Goal: Find specific page/section: Find specific page/section

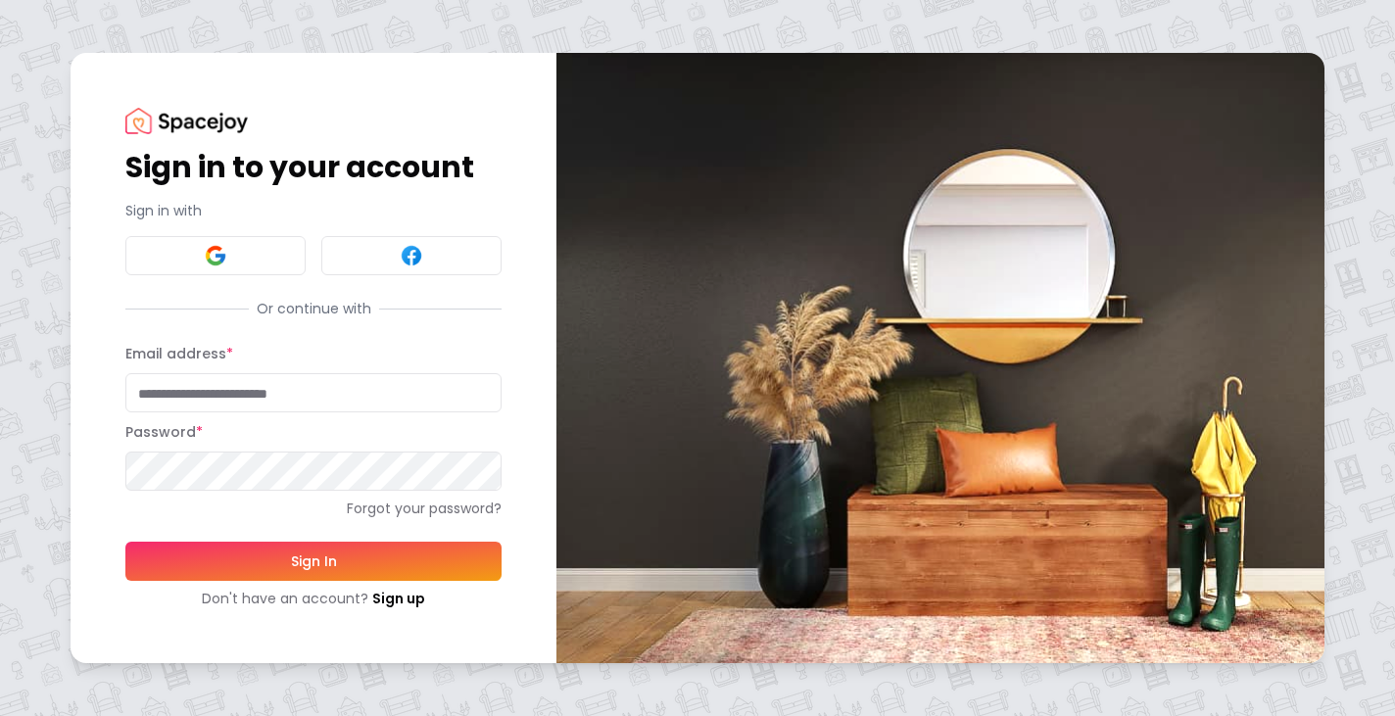
type input "**********"
click at [313, 560] on button "Sign In" at bounding box center [313, 561] width 376 height 39
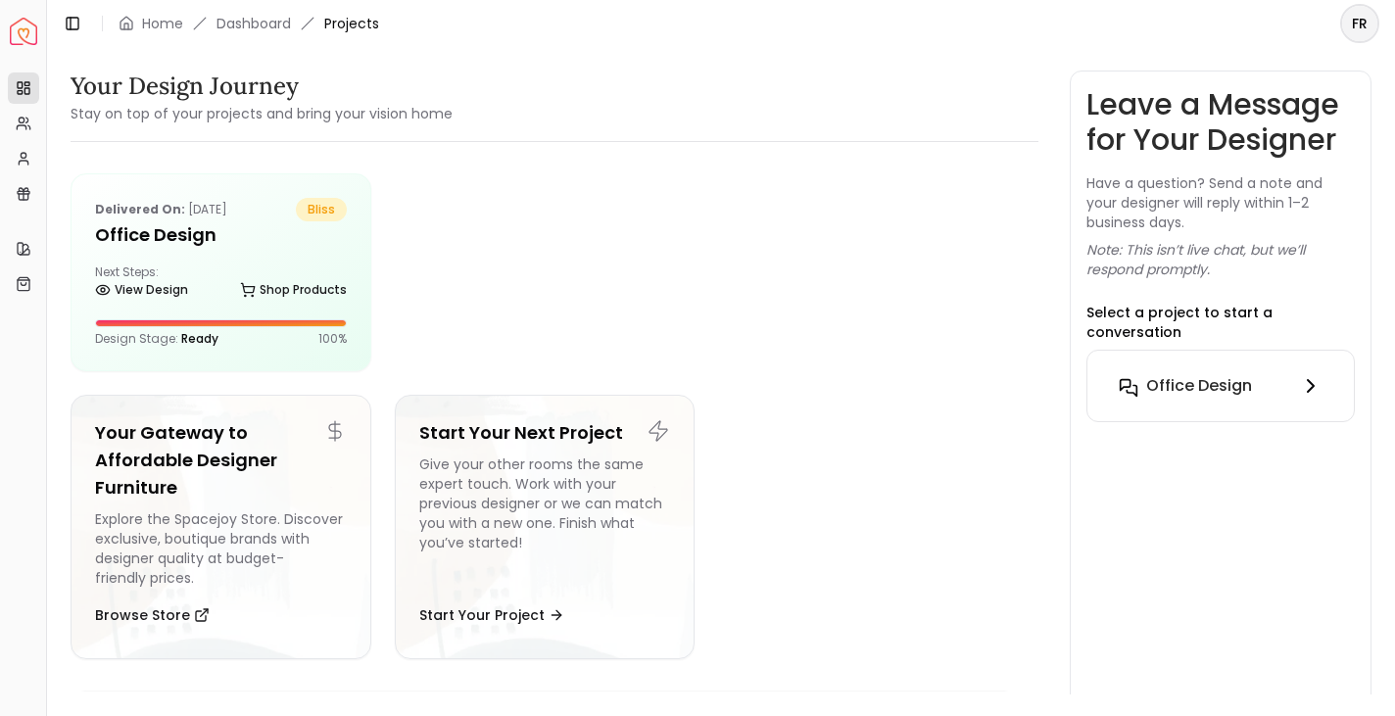
click at [1213, 374] on h6 "Office Design" at bounding box center [1199, 386] width 106 height 24
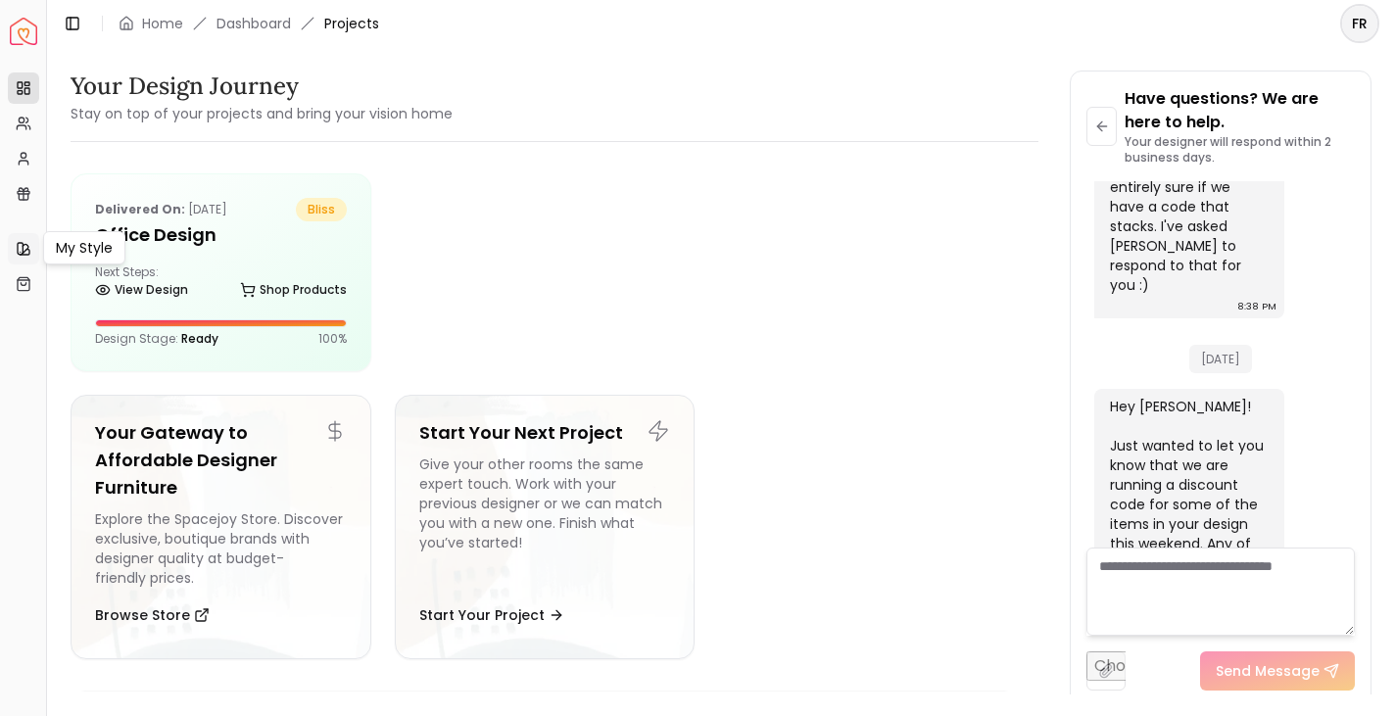
click at [20, 250] on icon at bounding box center [24, 249] width 16 height 16
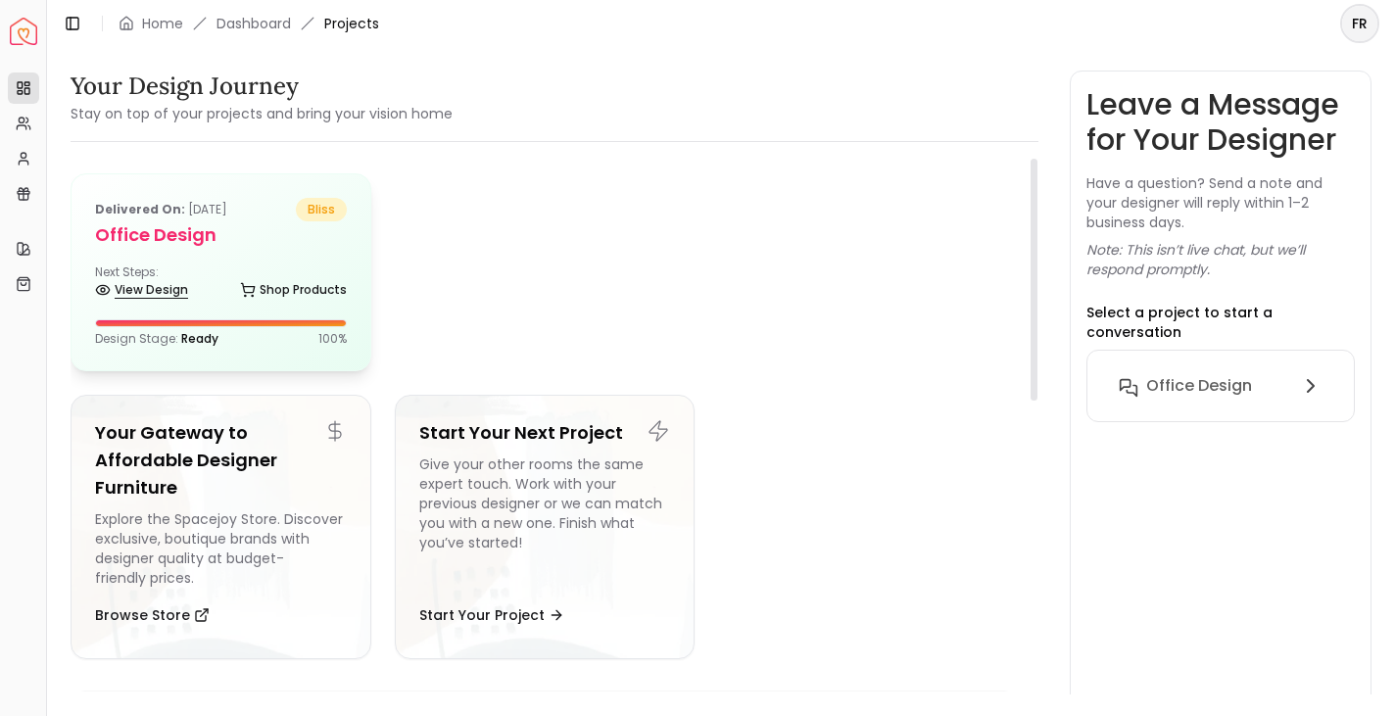
click at [168, 284] on link "View Design" at bounding box center [141, 289] width 93 height 27
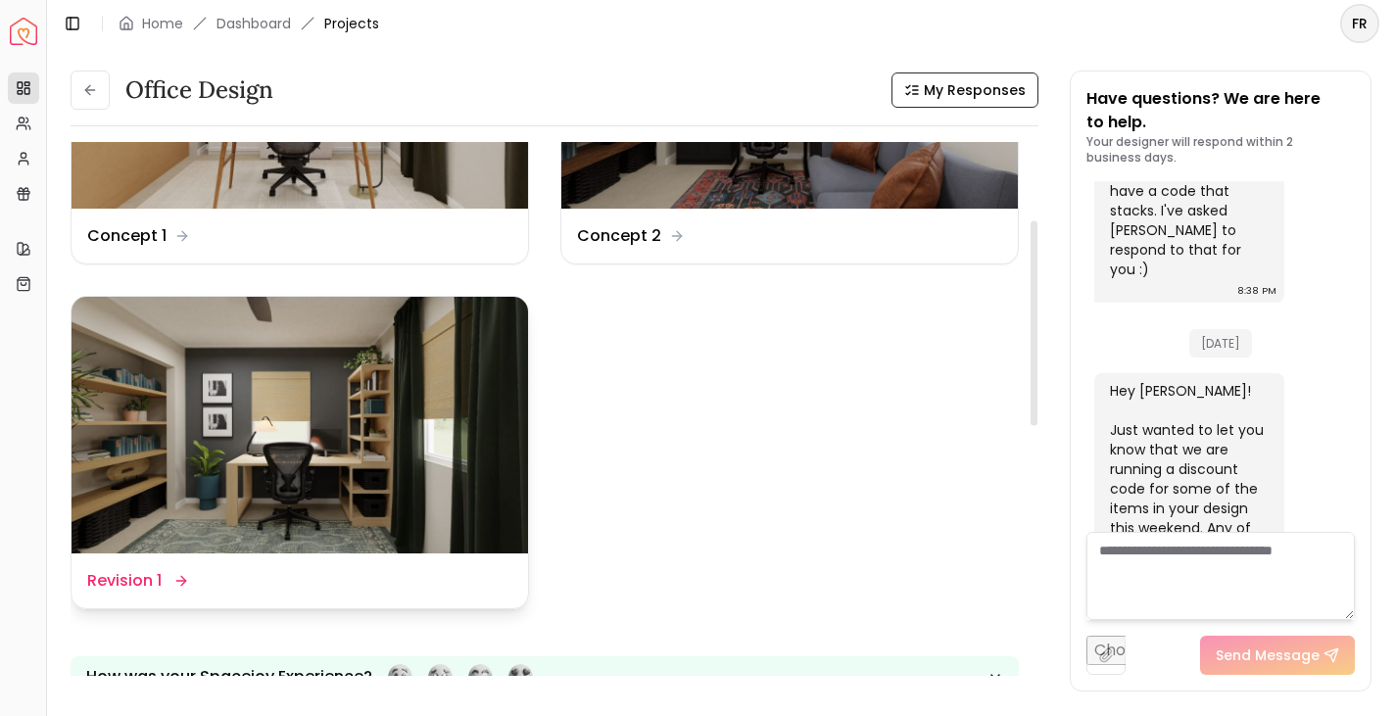
scroll to position [206, 0]
click at [178, 536] on img at bounding box center [299, 426] width 456 height 257
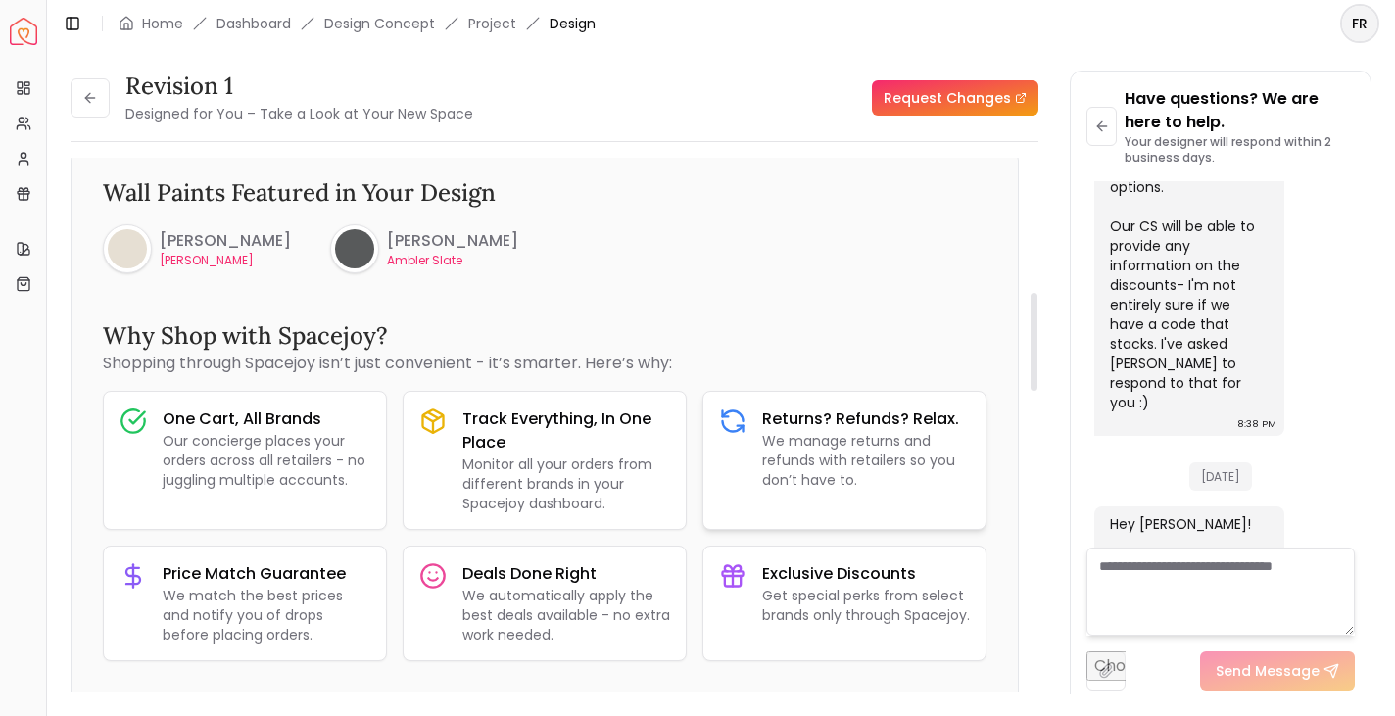
scroll to position [739, 0]
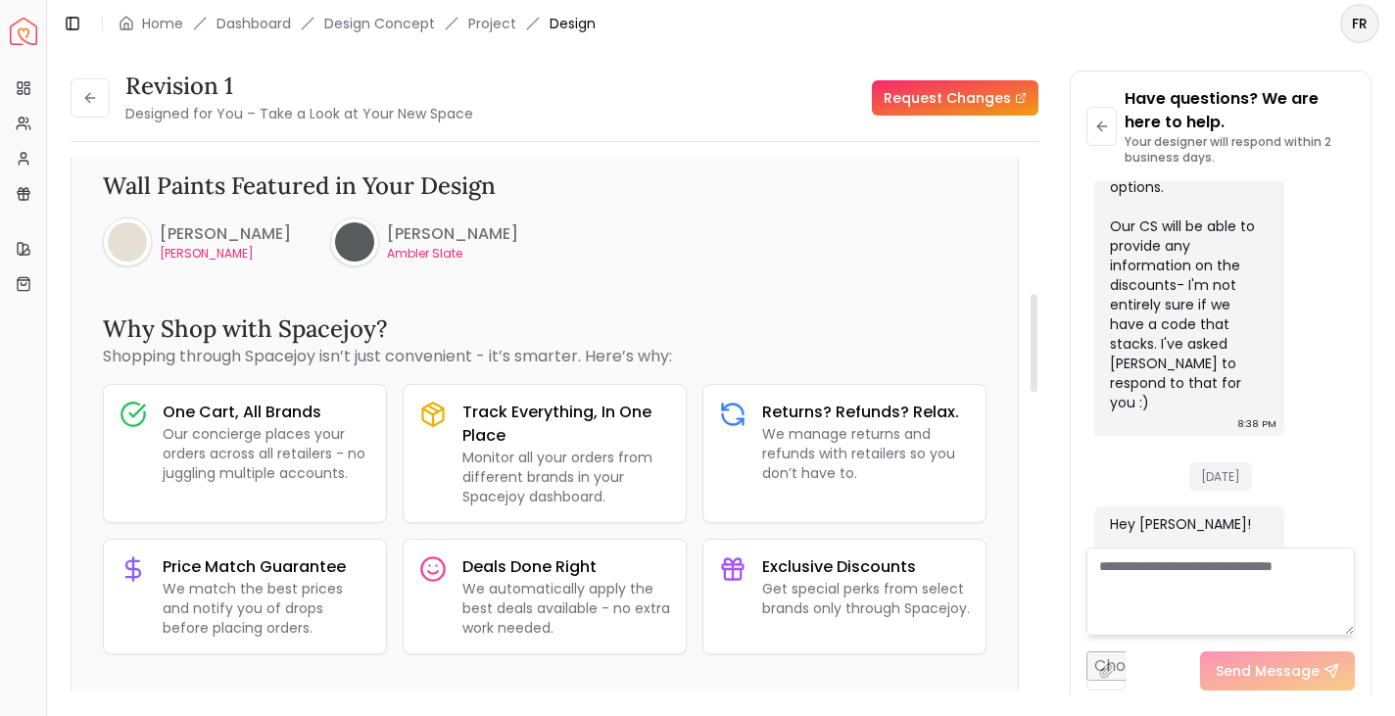
click at [207, 253] on p "Shoji White" at bounding box center [225, 254] width 131 height 16
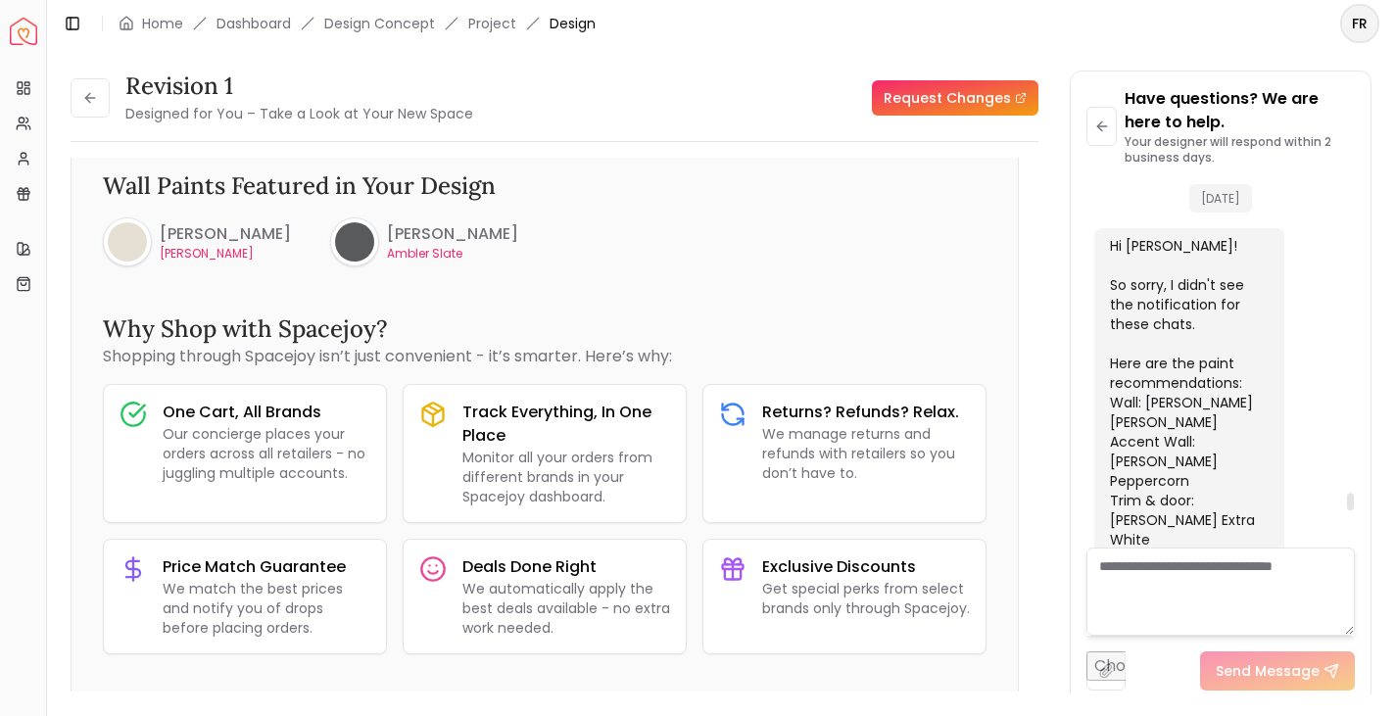
scroll to position [6310, 0]
drag, startPoint x: 1109, startPoint y: 263, endPoint x: 1176, endPoint y: 426, distance: 176.1
click at [1176, 426] on div "Hi Frank! So sorry, I didn't see the notification for these chats. Here are the…" at bounding box center [1189, 425] width 190 height 404
copy div "Wall: Sherwin Williams Shoji White Accent Wall: Sherwin Williams Peppercorn Tri…"
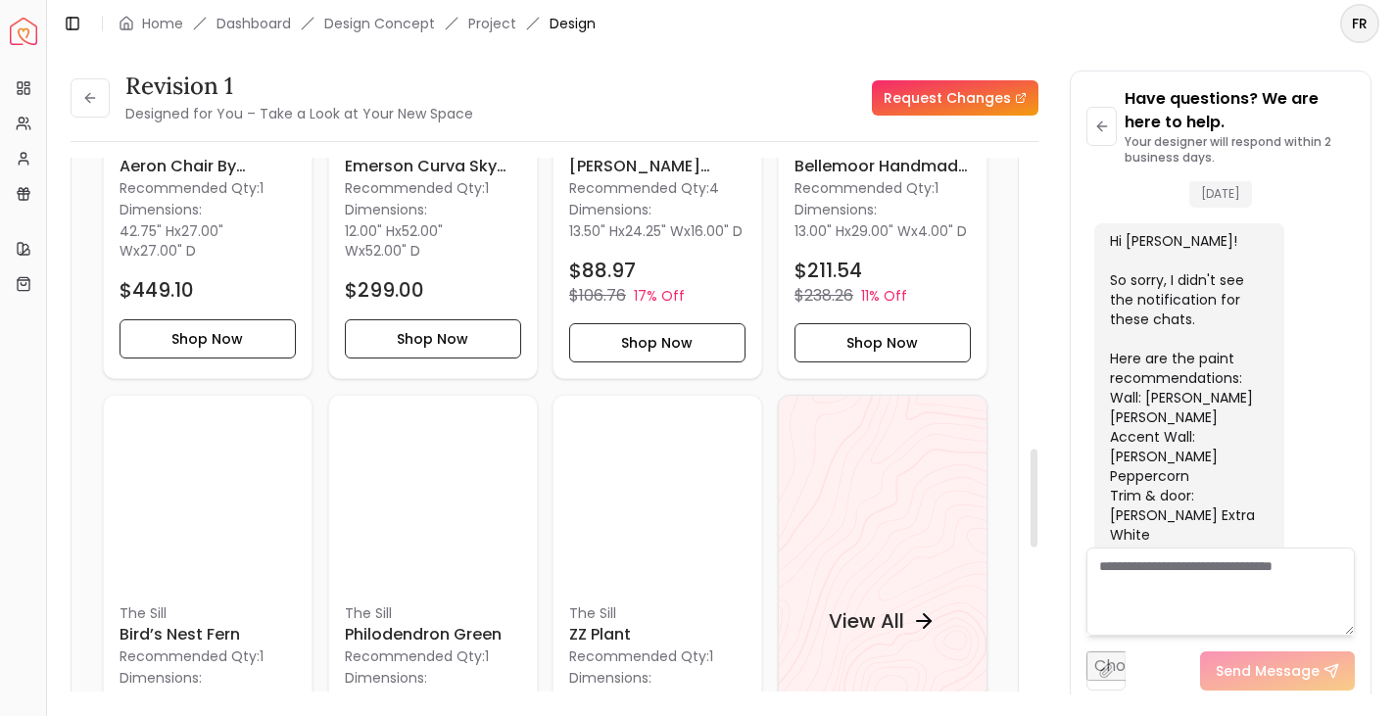
scroll to position [1587, 0]
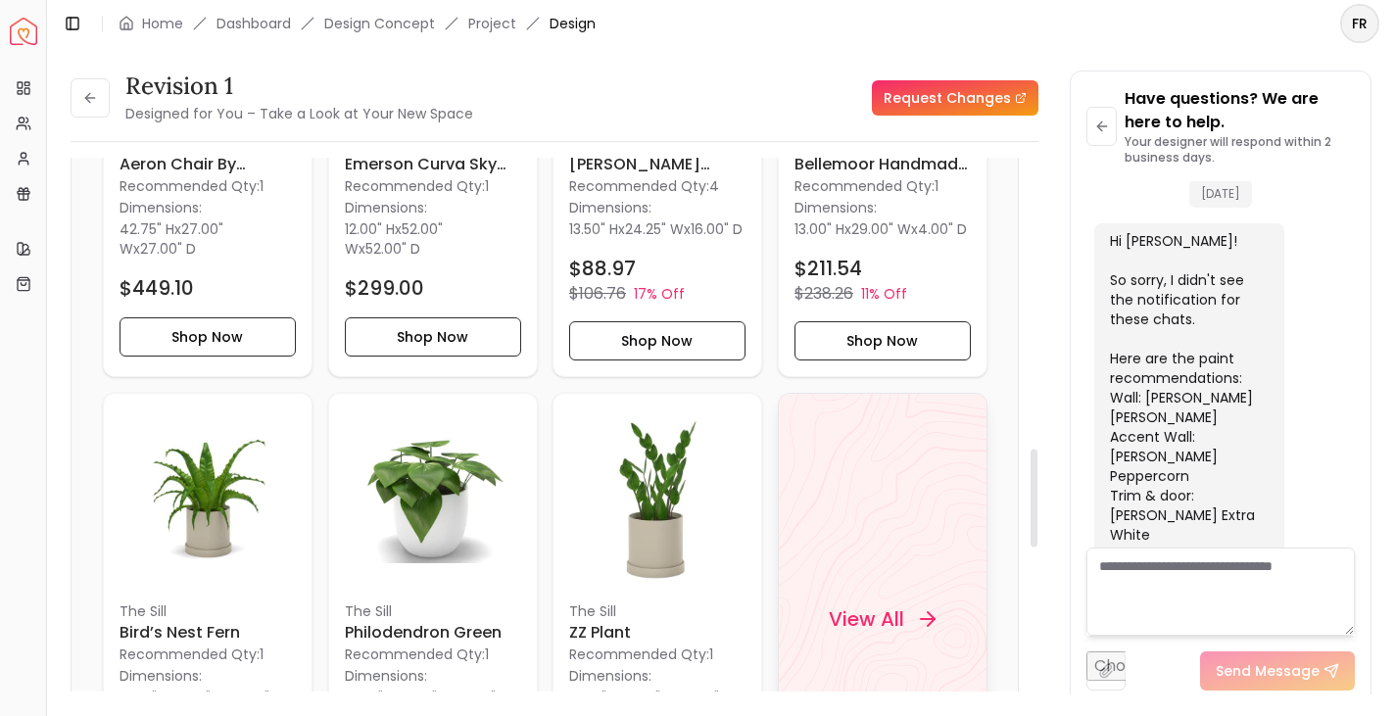
click at [907, 645] on div "View All" at bounding box center [882, 619] width 154 height 59
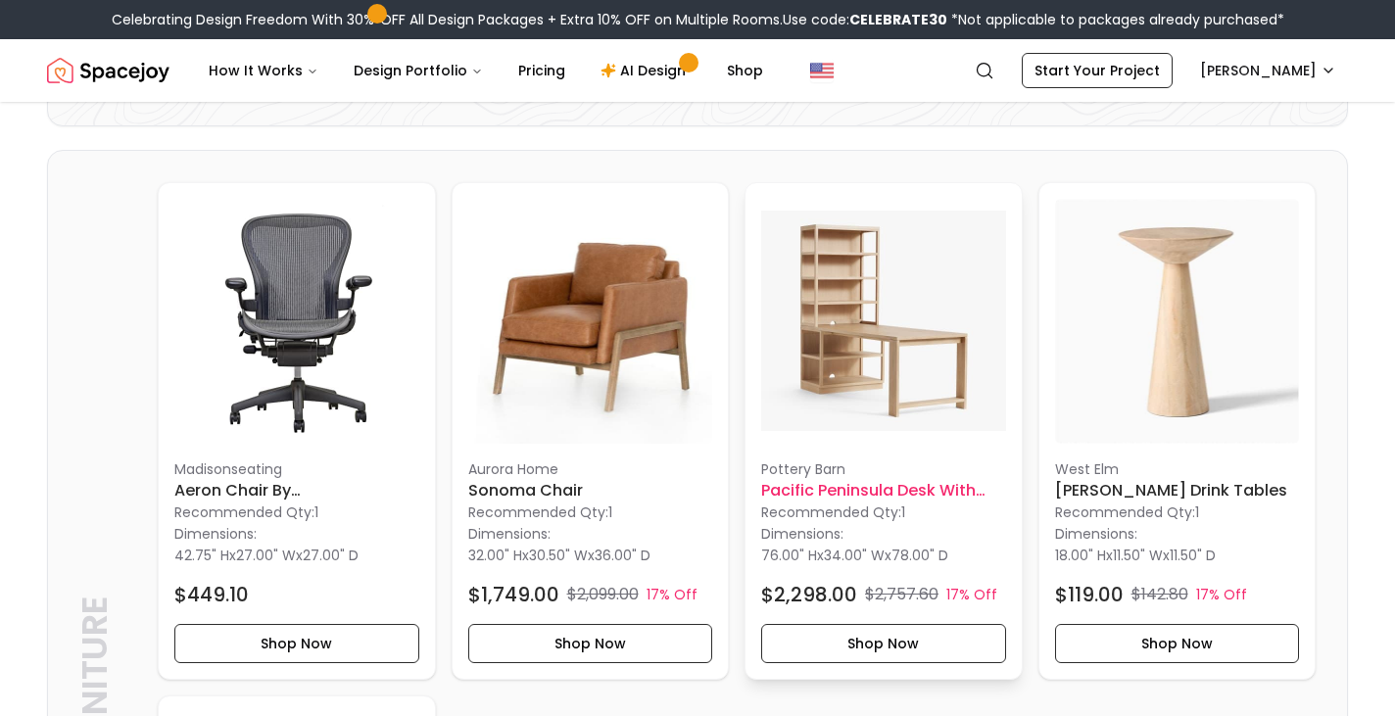
scroll to position [410, 0]
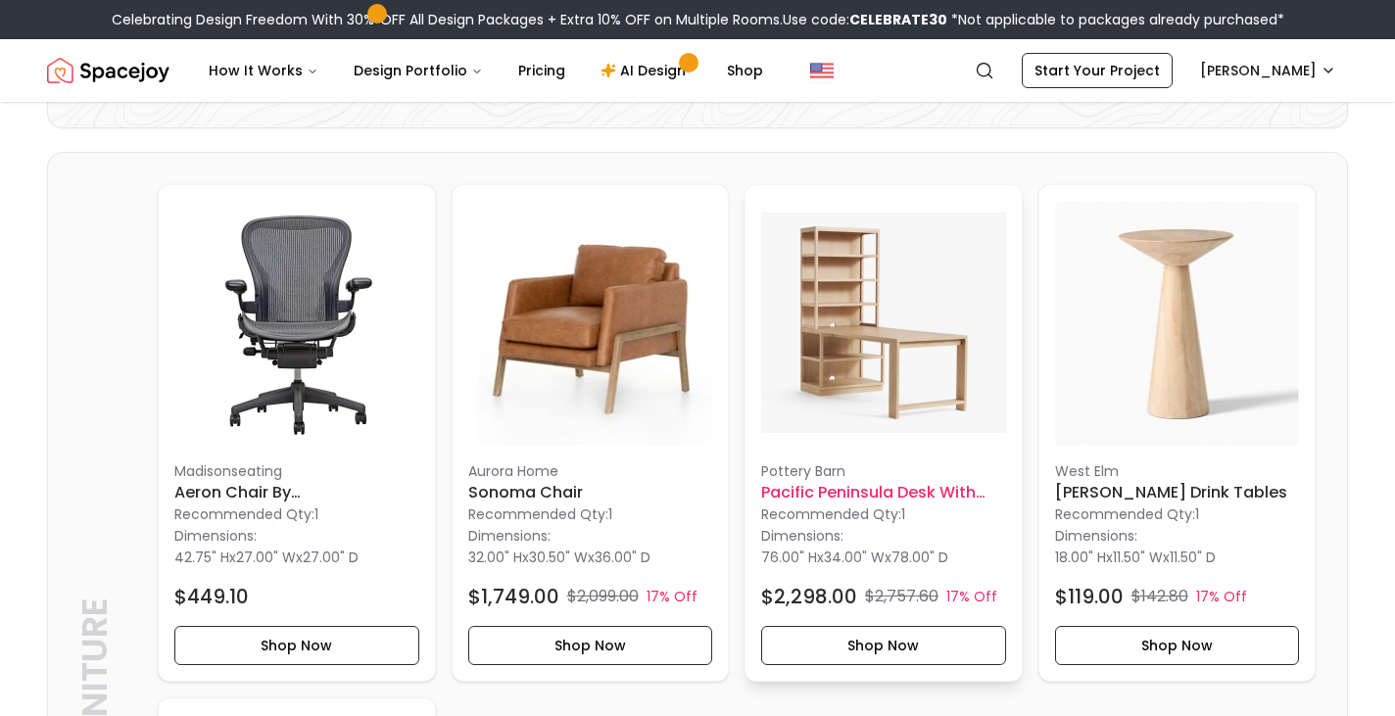
click at [887, 489] on h6 "Pacific Peninsula Desk with Bookcase Suite" at bounding box center [883, 493] width 245 height 24
